Goal: Use online tool/utility: Utilize a website feature to perform a specific function

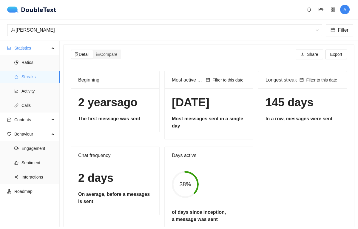
scroll to position [17, 0]
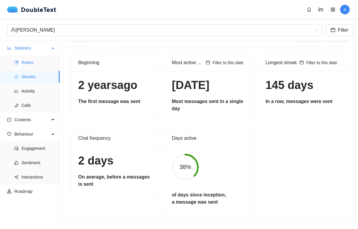
click at [31, 62] on span "Ratios" at bounding box center [37, 62] width 33 height 12
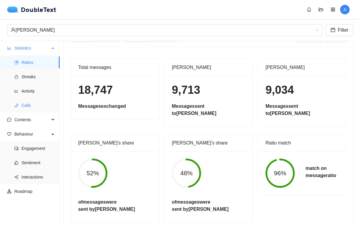
click at [32, 107] on span "Calls" at bounding box center [37, 105] width 33 height 12
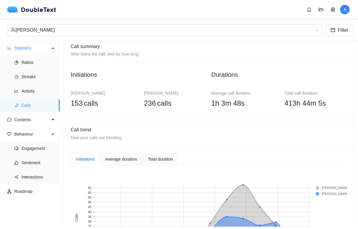
scroll to position [7, 0]
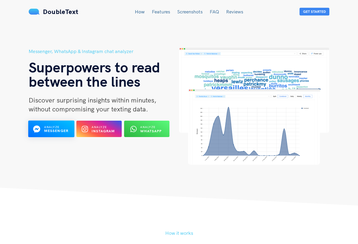
click at [72, 128] on button "Analyze Messenger" at bounding box center [51, 129] width 46 height 17
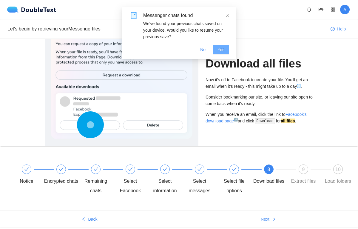
click at [221, 49] on span "Yes" at bounding box center [221, 49] width 7 height 7
